Goal: Check status: Check status

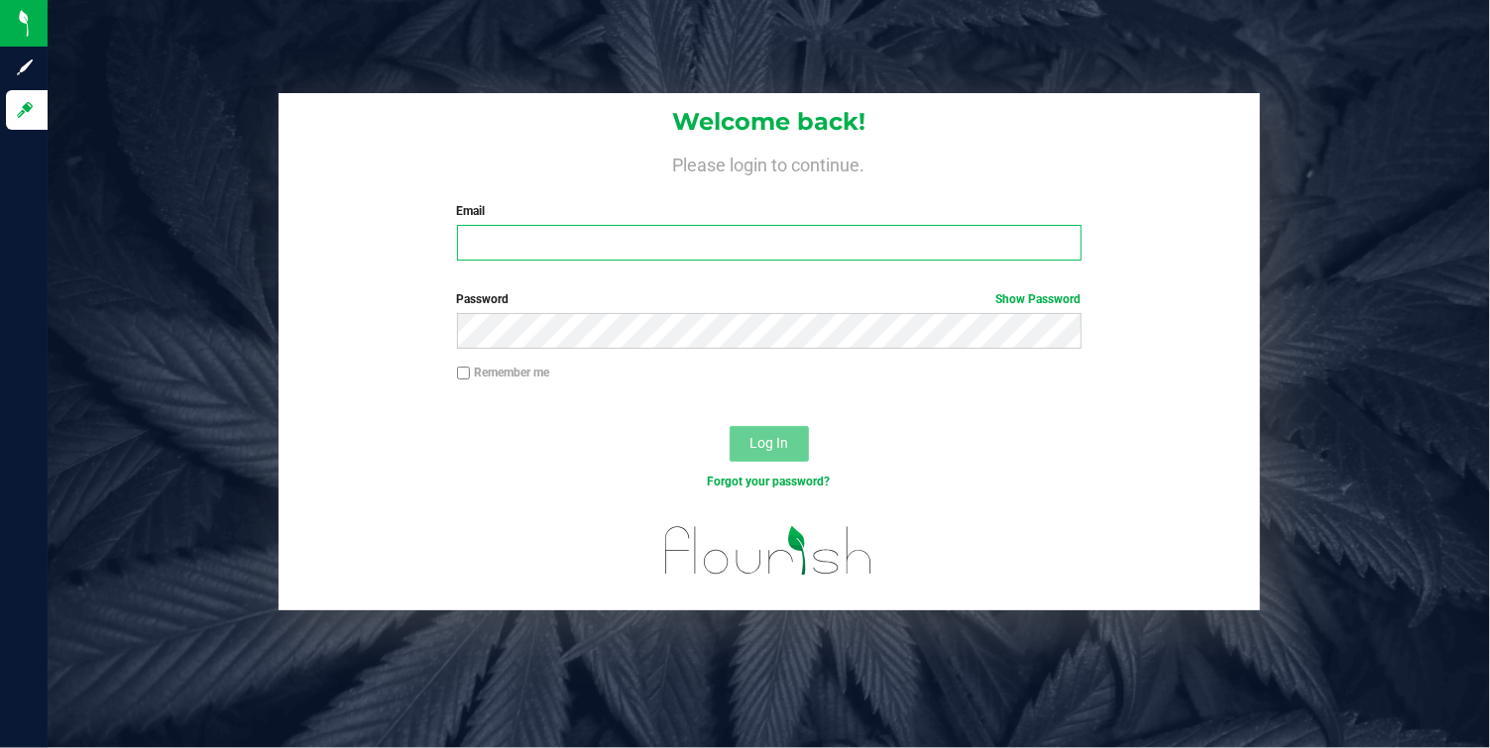
type input "[EMAIL_ADDRESS][DOMAIN_NAME]"
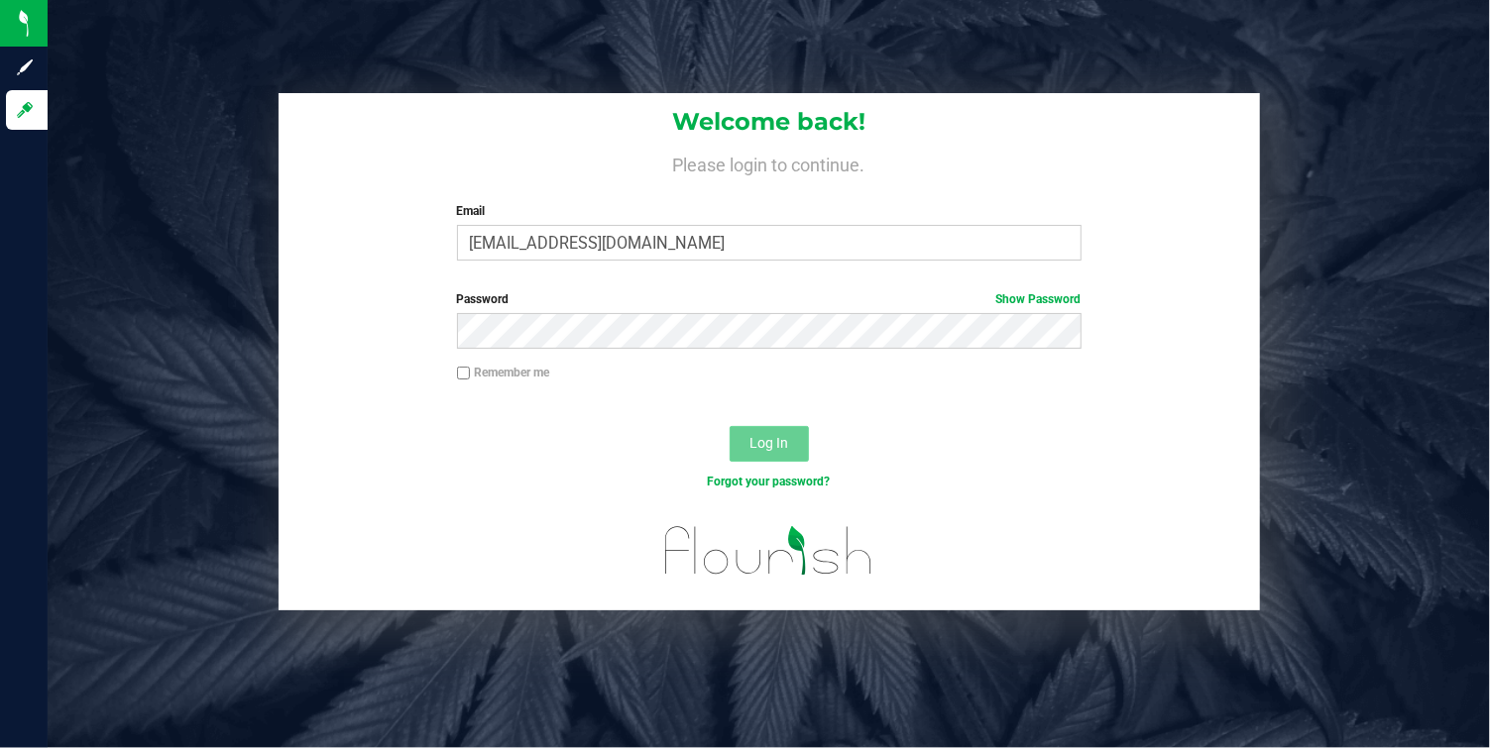
click at [773, 435] on span "Log In" at bounding box center [768, 443] width 39 height 16
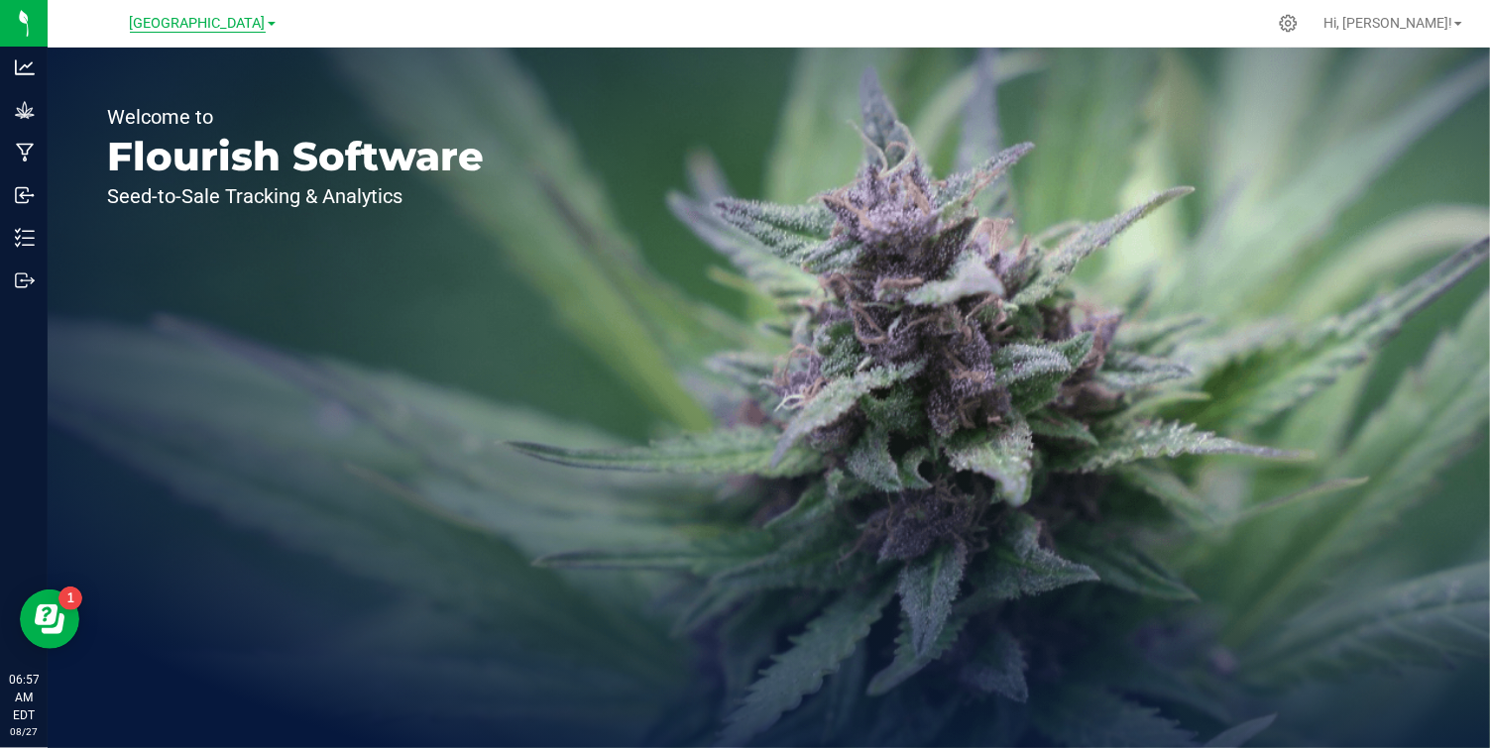
click at [264, 20] on span "[GEOGRAPHIC_DATA]" at bounding box center [198, 24] width 136 height 18
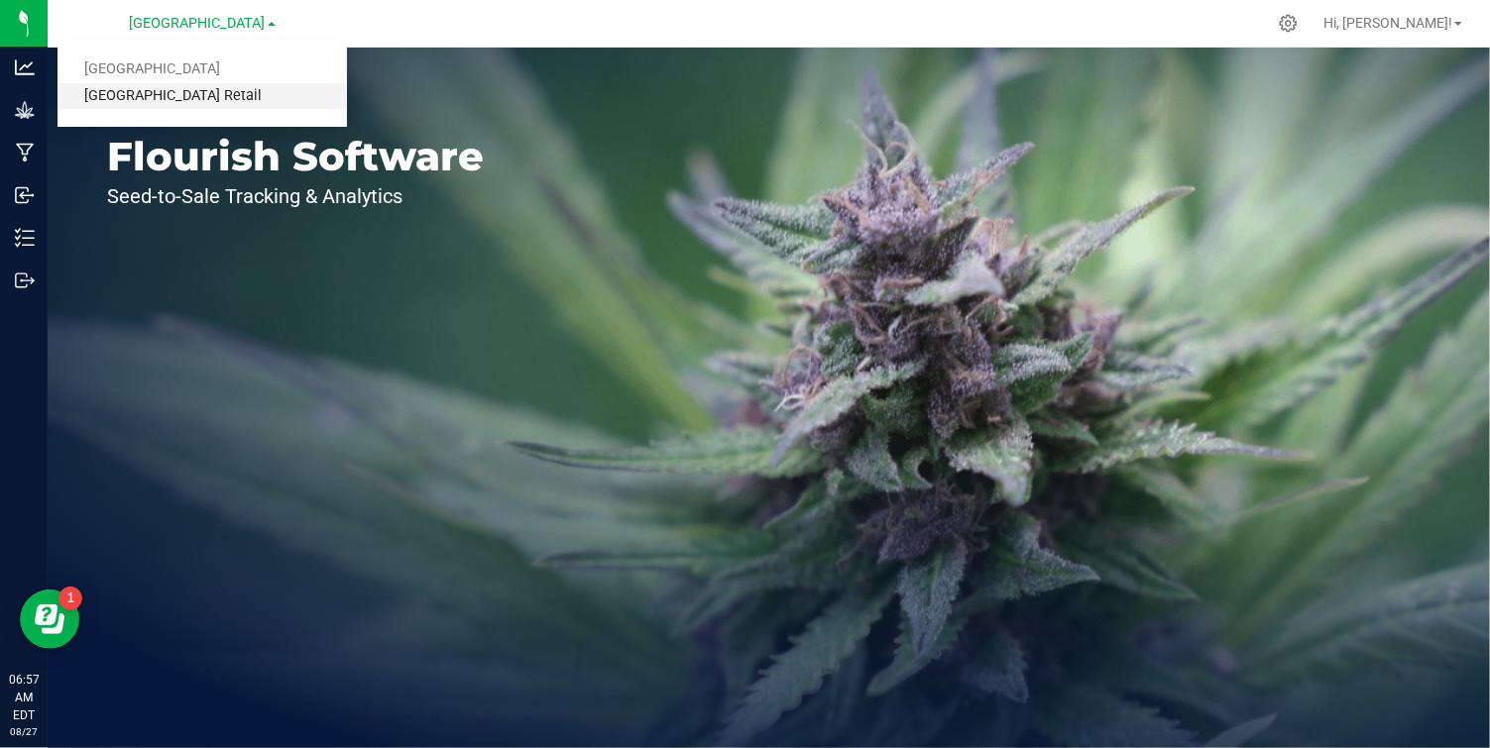
click at [197, 100] on link "[GEOGRAPHIC_DATA] Retail" at bounding box center [201, 96] width 289 height 27
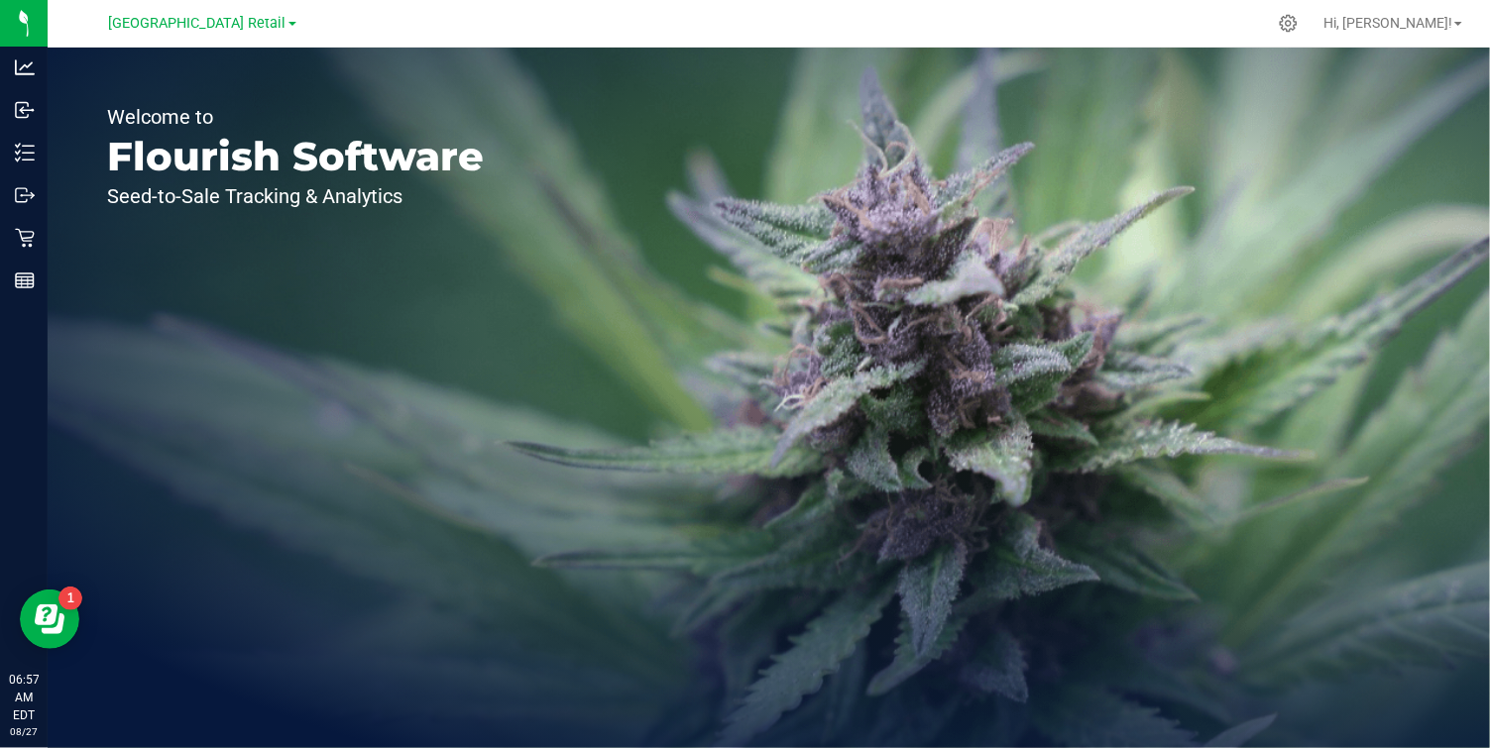
click at [937, 111] on div at bounding box center [744, 197] width 416 height 183
click at [952, 104] on icon at bounding box center [952, 107] width 22 height 22
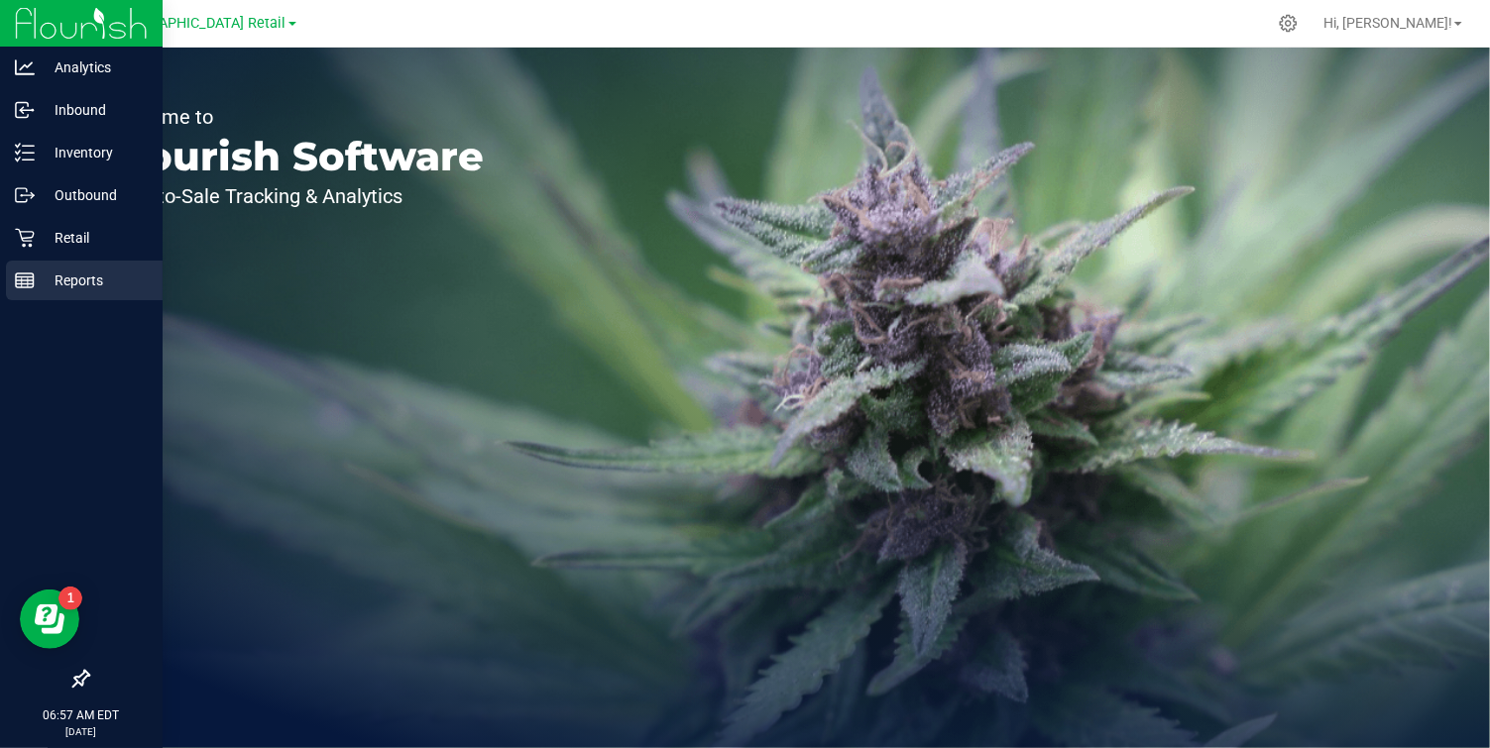
click at [35, 290] on p "Reports" at bounding box center [94, 281] width 119 height 24
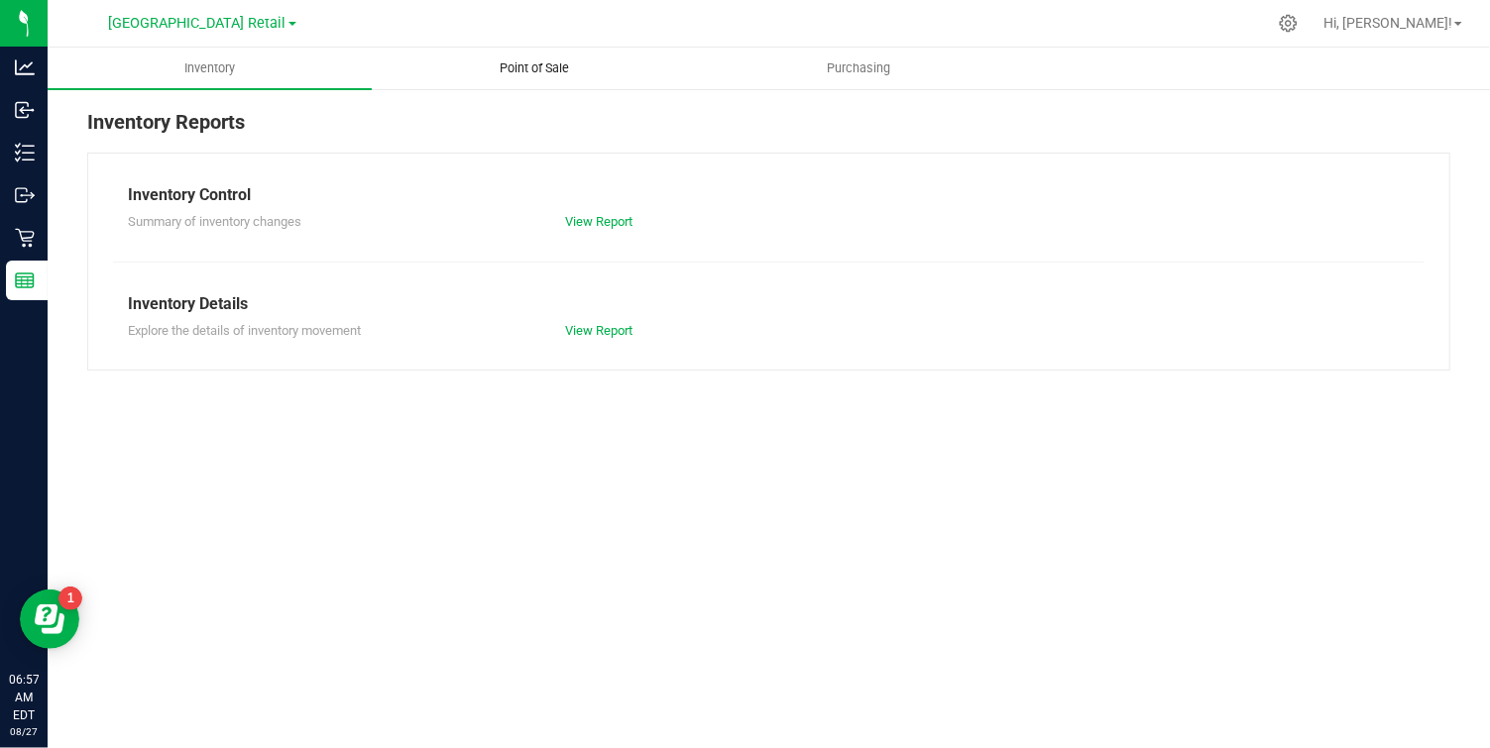
click at [531, 75] on span "Point of Sale" at bounding box center [534, 68] width 123 height 18
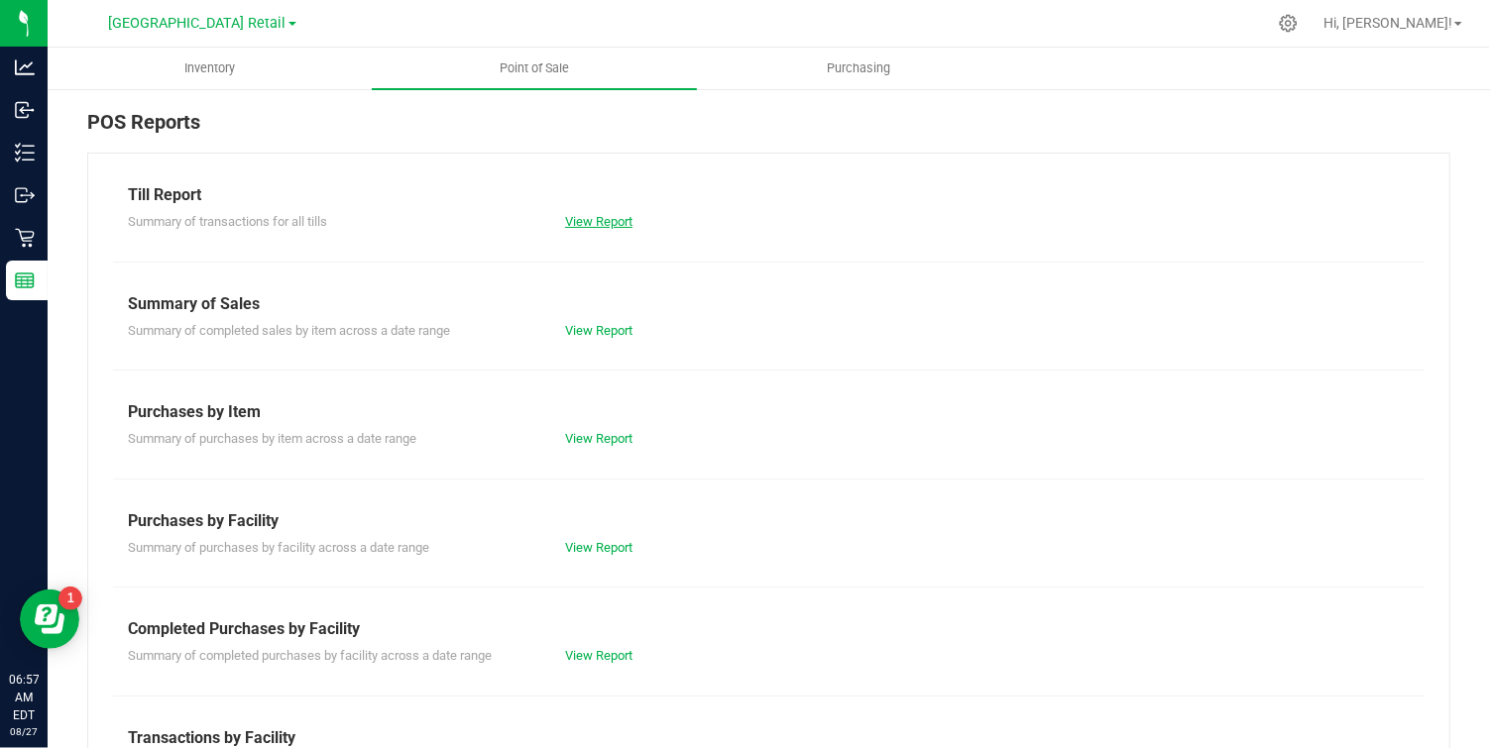
click at [596, 225] on link "View Report" at bounding box center [598, 221] width 67 height 15
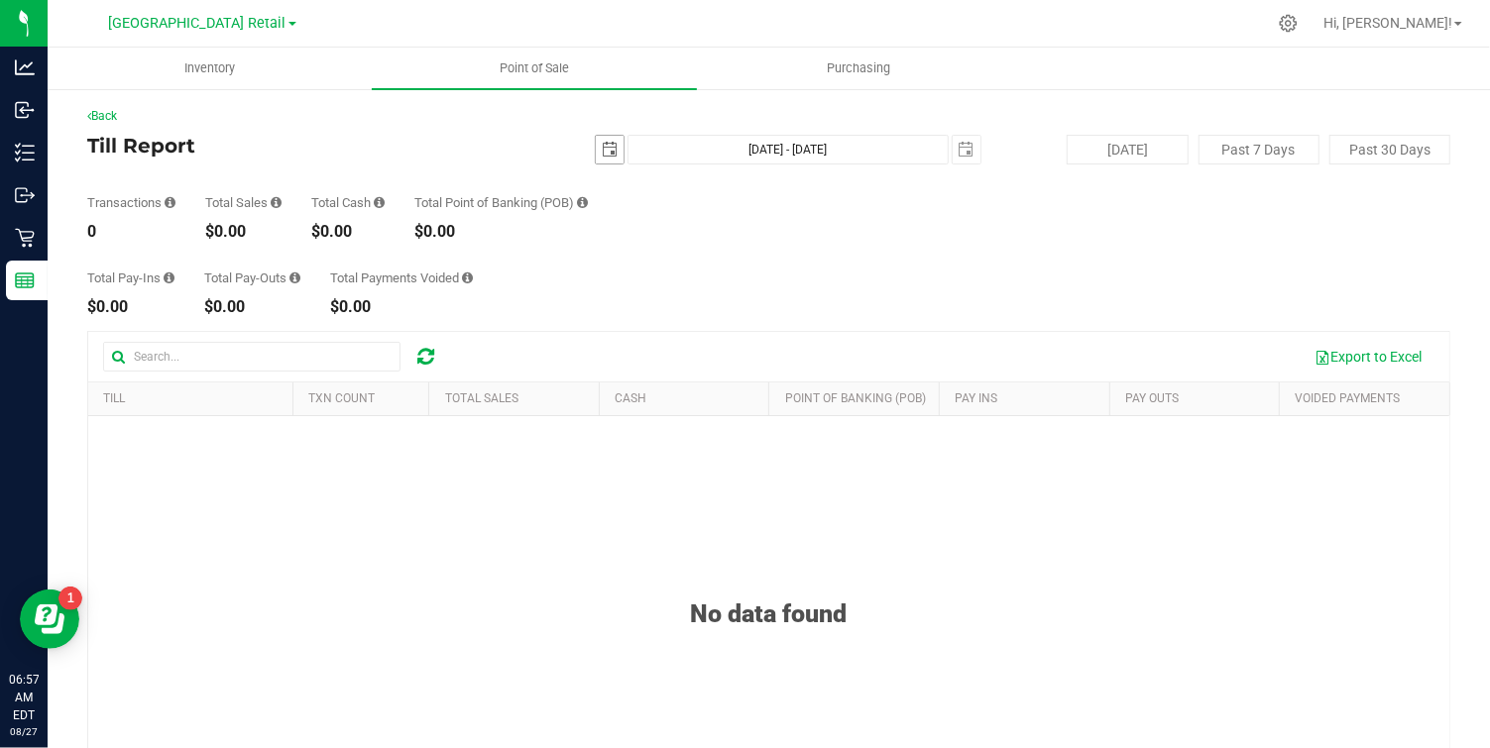
click at [607, 146] on span "select" at bounding box center [610, 150] width 16 height 16
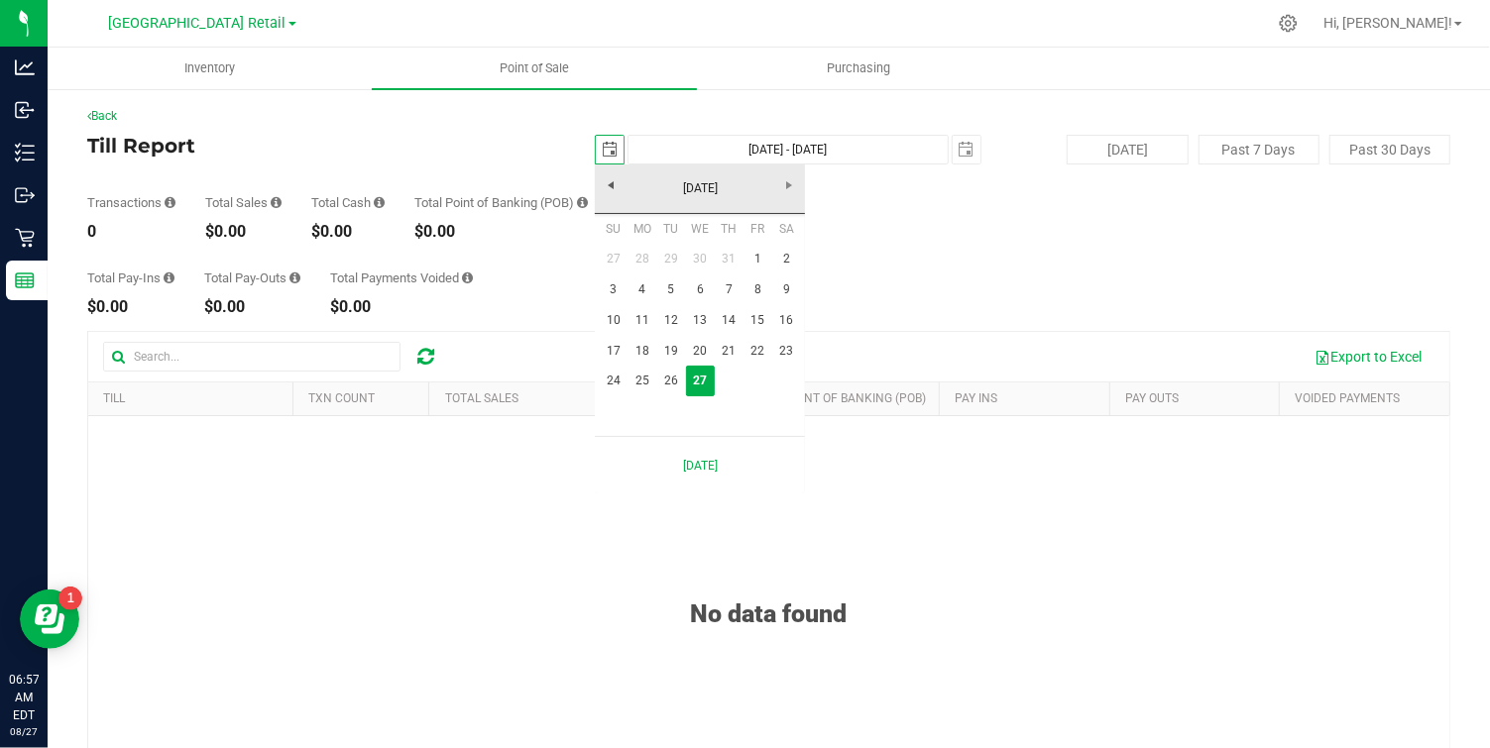
scroll to position [0, 50]
click at [617, 380] on link "24" at bounding box center [613, 381] width 29 height 31
type input "[DATE]"
type input "[DATE] - [DATE]"
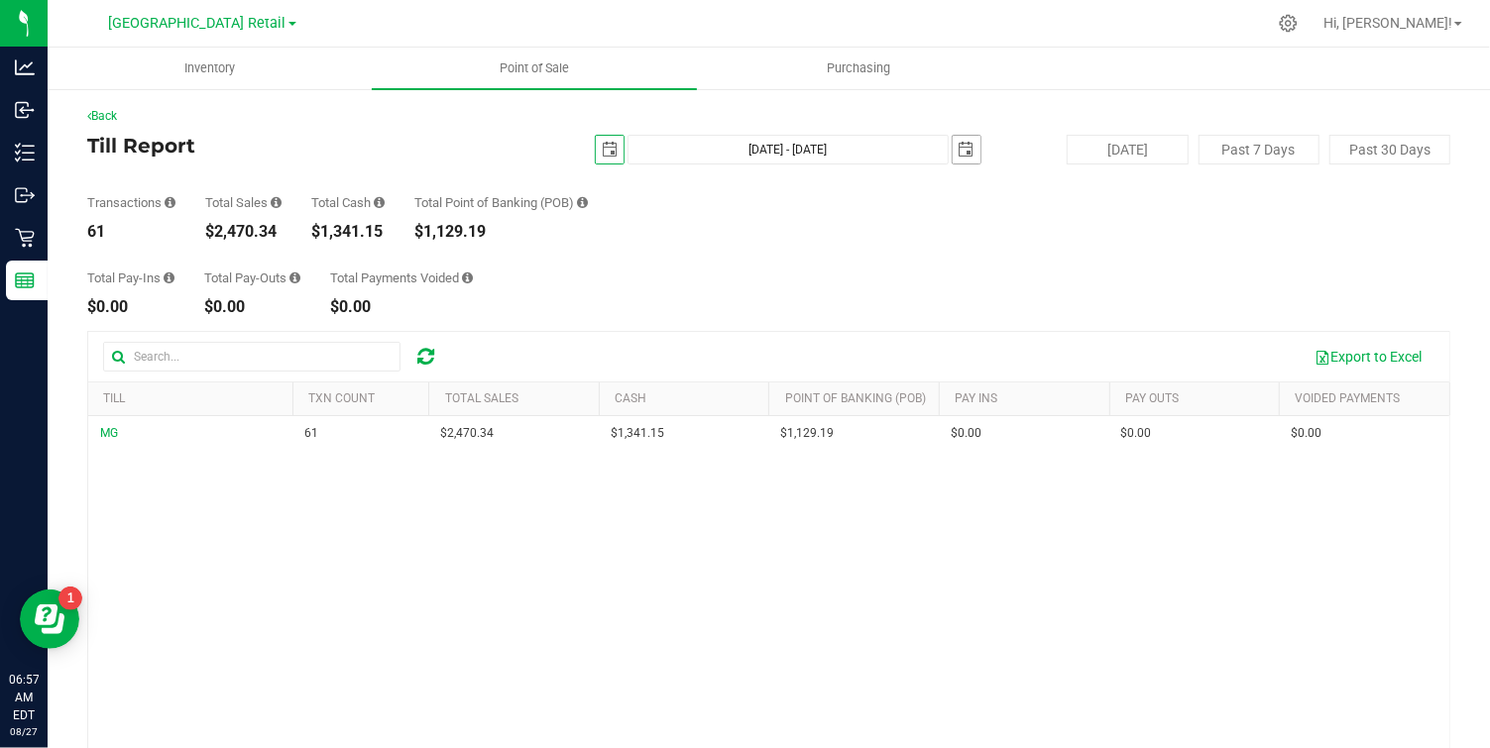
click at [969, 158] on span "select" at bounding box center [967, 150] width 28 height 28
